Goal: Find specific page/section: Find specific page/section

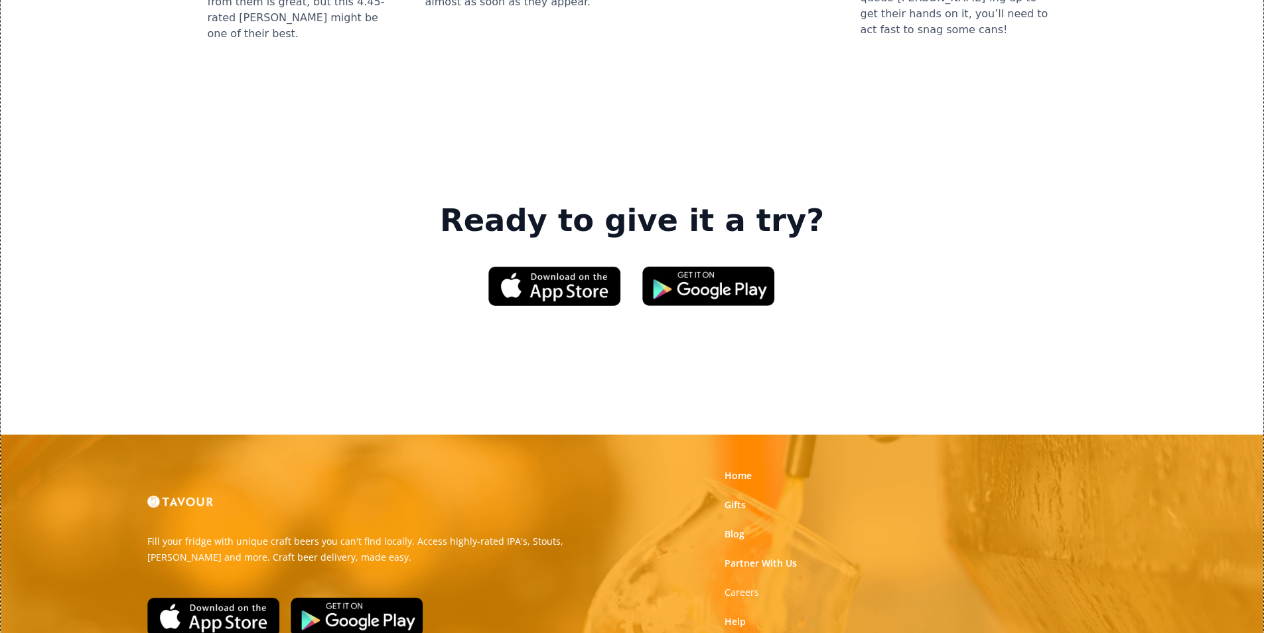
scroll to position [2008, 0]
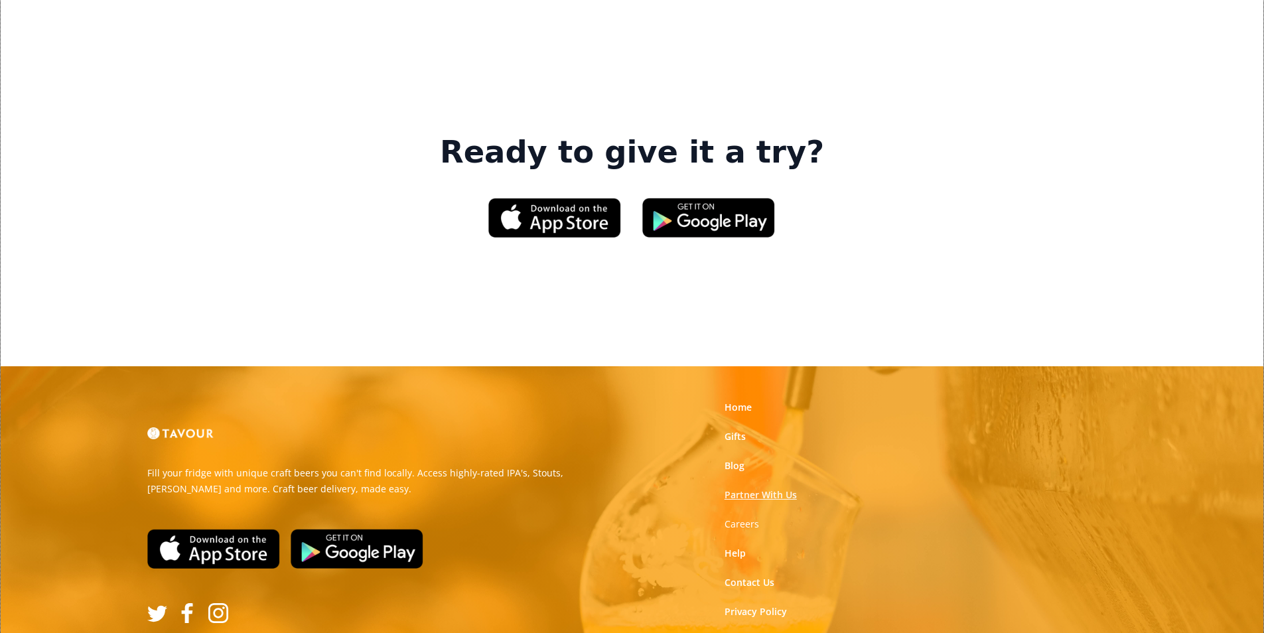
click at [749, 489] on link "Partner With Us" at bounding box center [761, 495] width 72 height 13
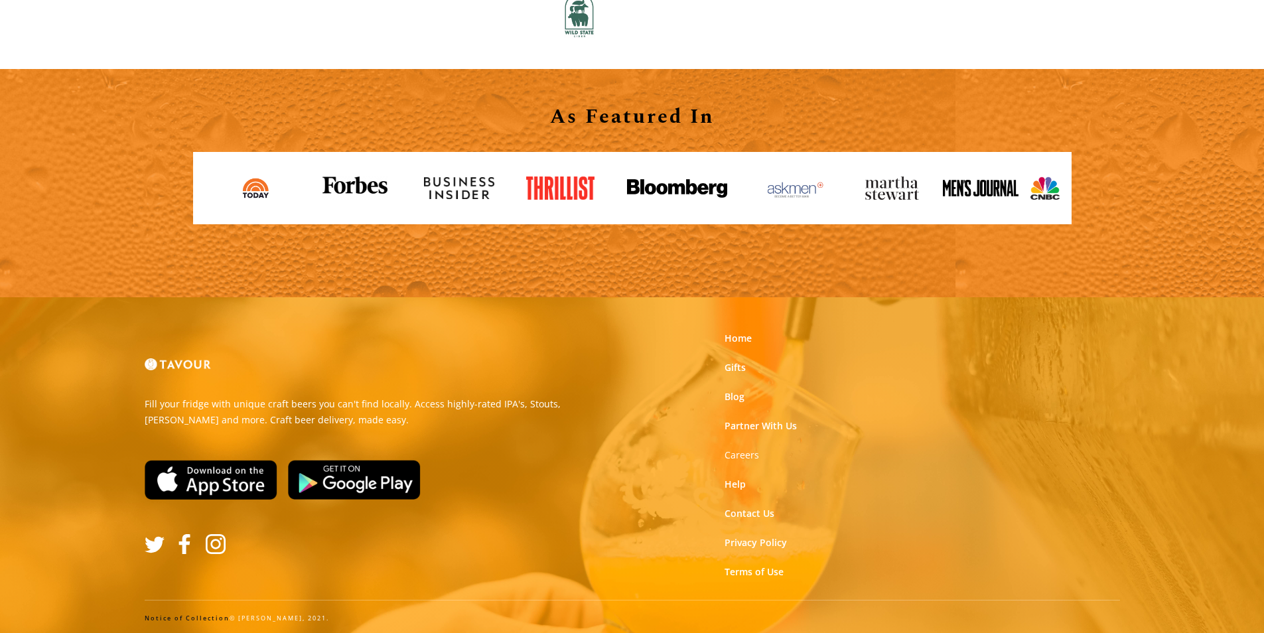
scroll to position [1465, 0]
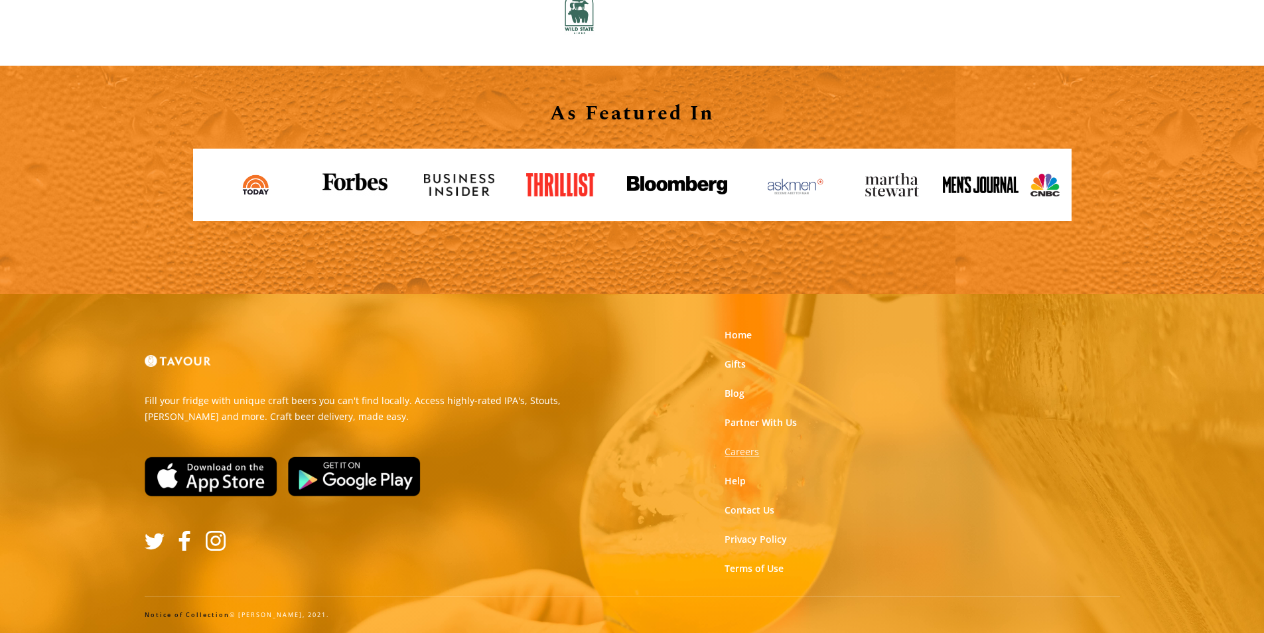
click at [730, 455] on strong "Careers" at bounding box center [742, 451] width 35 height 13
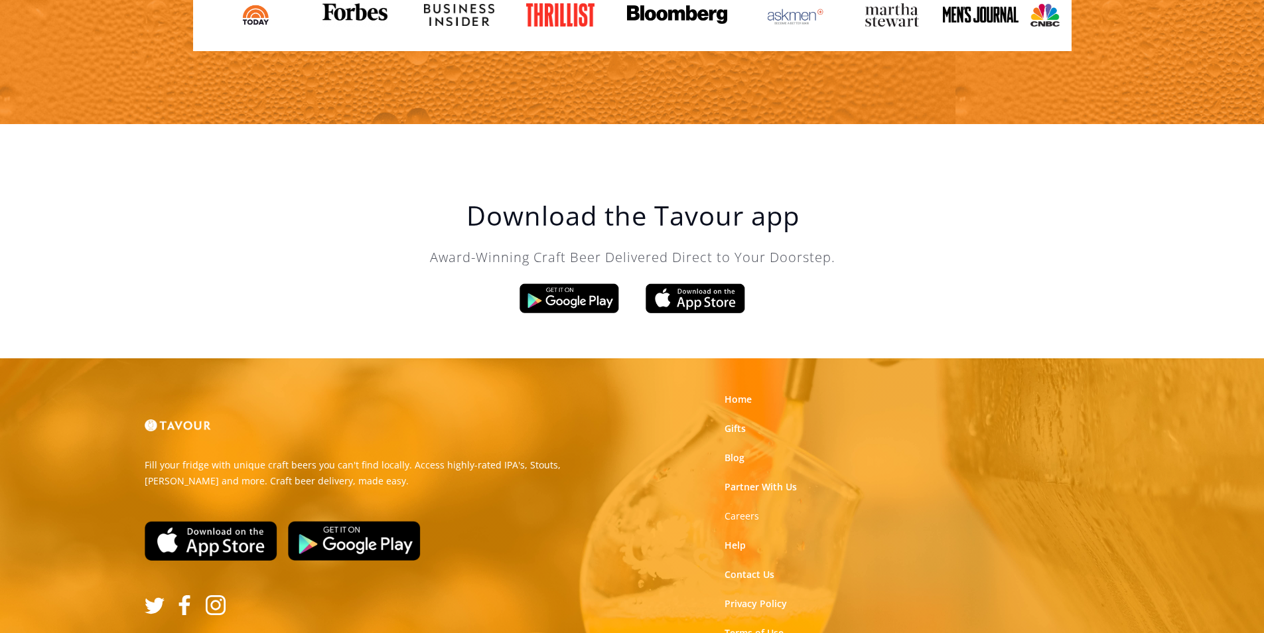
scroll to position [2251, 0]
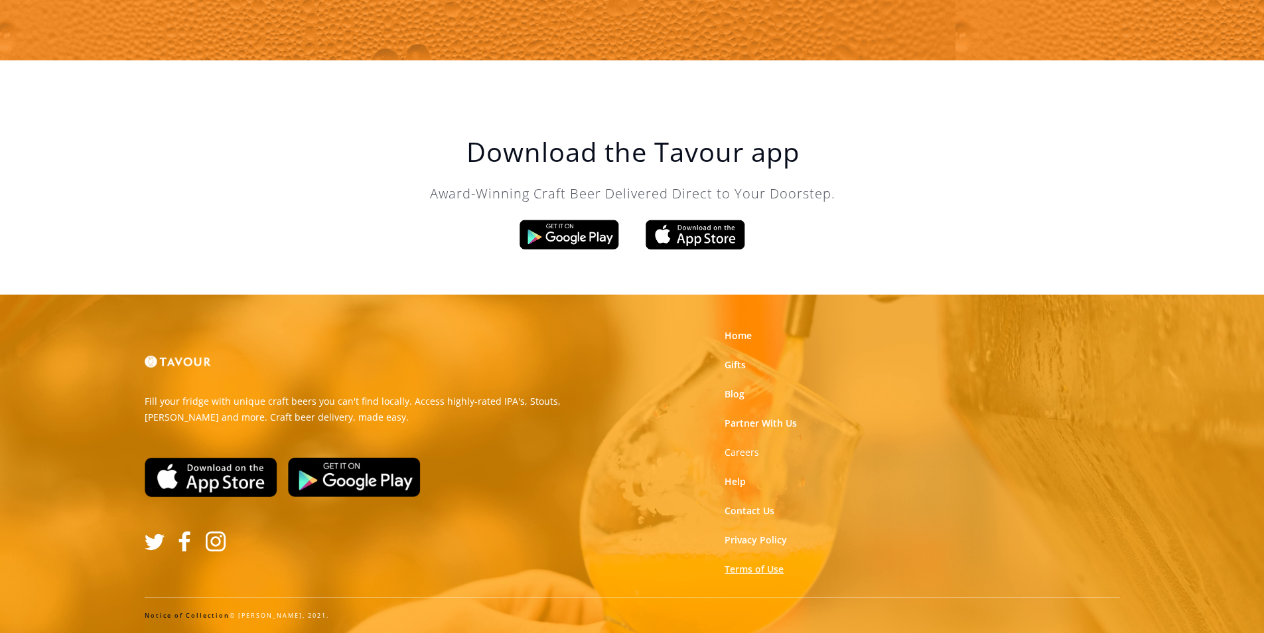
click at [728, 571] on link "Terms of Use" at bounding box center [754, 569] width 59 height 13
